Goal: Information Seeking & Learning: Learn about a topic

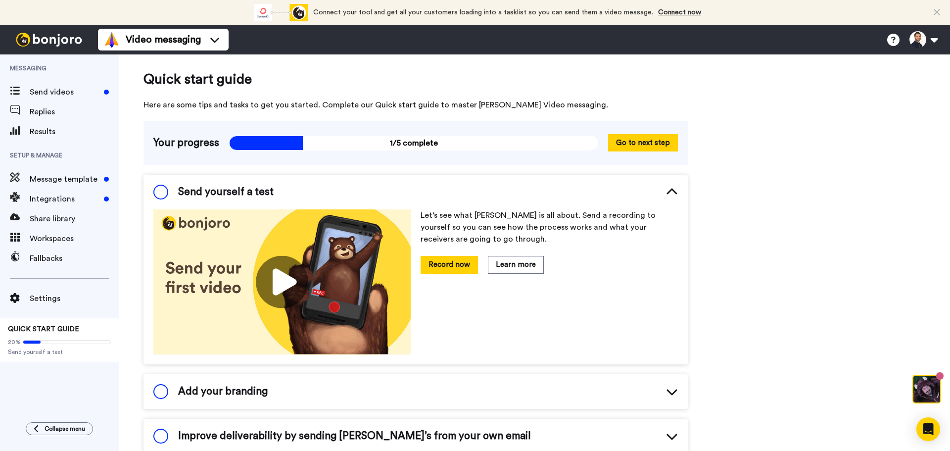
scroll to position [17, 0]
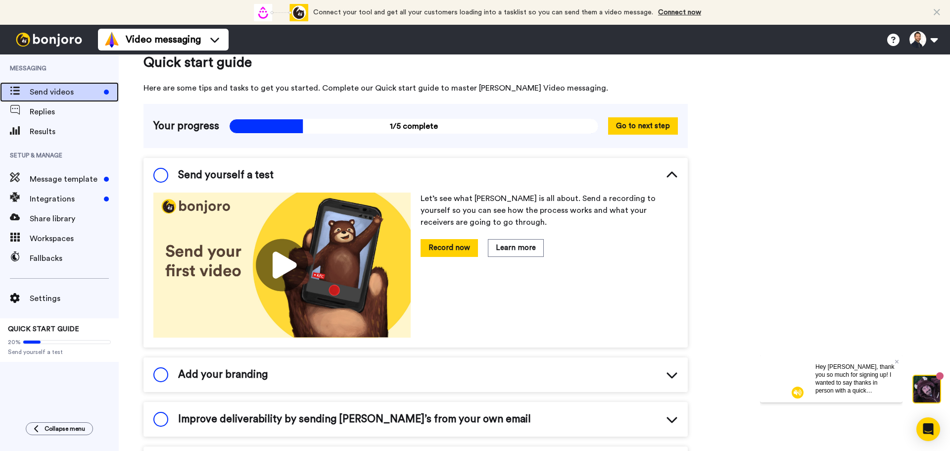
click at [53, 94] on span "Send videos" at bounding box center [65, 92] width 70 height 12
